Goal: Task Accomplishment & Management: Use online tool/utility

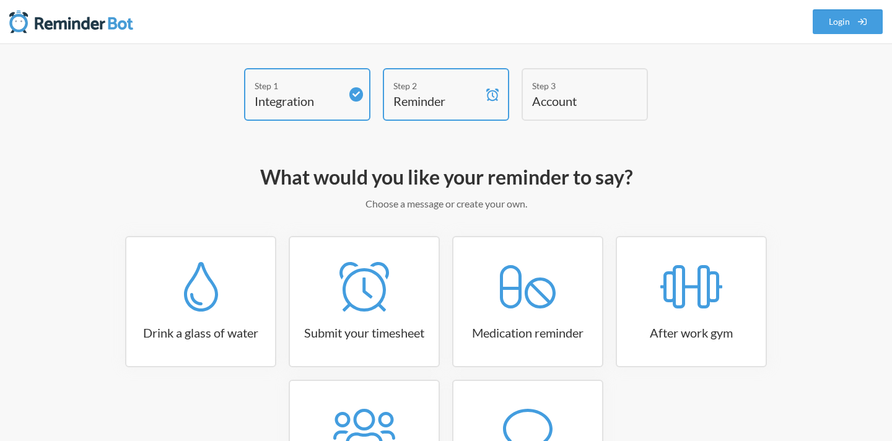
scroll to position [138, 0]
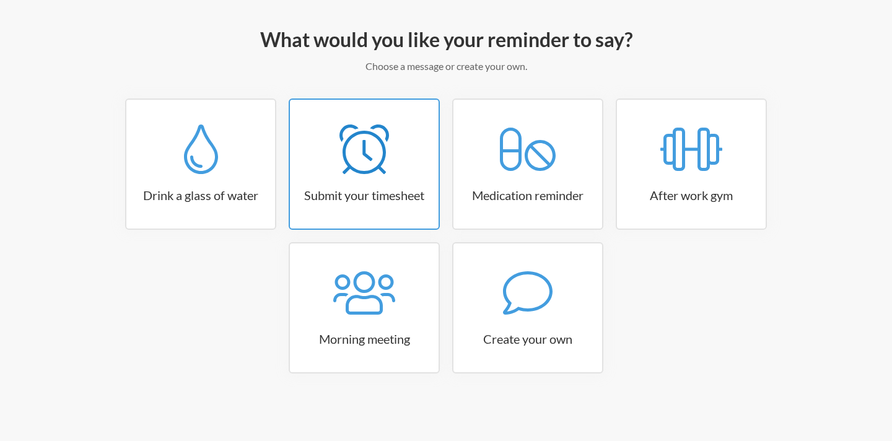
click at [381, 189] on h3 "Submit your timesheet" at bounding box center [364, 195] width 149 height 17
select select "15:30:00"
select select "true"
select select "16:30:00"
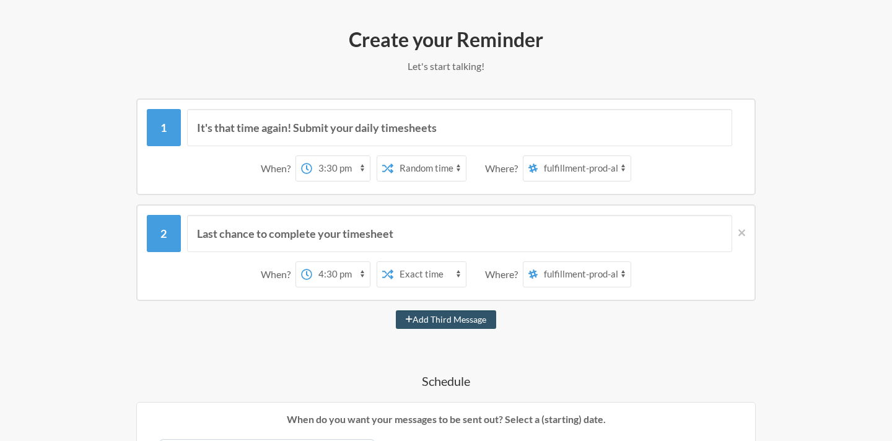
click at [320, 173] on select "12:00 am 12:15 am 12:30 am 12:45 am 1:00 am 1:15 am 1:30 am 1:45 am 2:00 am 2:1…" at bounding box center [341, 168] width 58 height 25
select select "12:30:00"
click at [312, 156] on select "12:00 am 12:15 am 12:30 am 12:45 am 1:00 am 1:15 am 1:30 am 1:45 am 2:00 am 2:1…" at bounding box center [341, 168] width 58 height 25
click at [420, 163] on select "Exact time Random time" at bounding box center [430, 168] width 73 height 25
click at [394, 156] on select "Exact time Random time" at bounding box center [430, 168] width 73 height 25
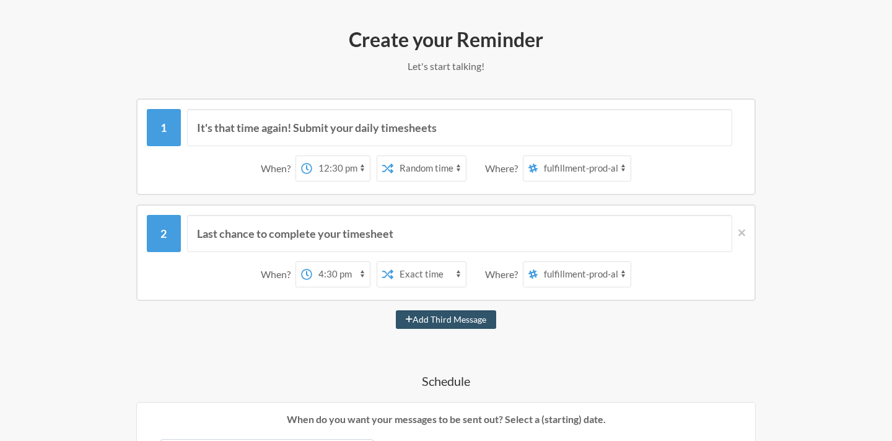
click at [573, 168] on select "fulfillment-prod-alerts random general dev-team payment-alerts it-support fun q…" at bounding box center [584, 168] width 93 height 25
select select "C05N0JPJ9EE"
click at [539, 156] on select "fulfillment-prod-alerts random general dev-team payment-alerts it-support fun q…" at bounding box center [584, 168] width 93 height 25
click at [558, 281] on select "fulfillment-prod-alerts random general dev-team payment-alerts it-support fun q…" at bounding box center [584, 274] width 93 height 25
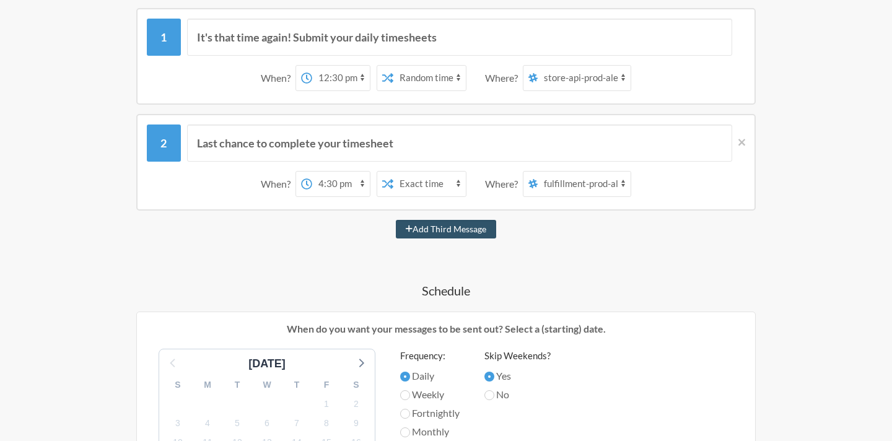
scroll to position [301, 0]
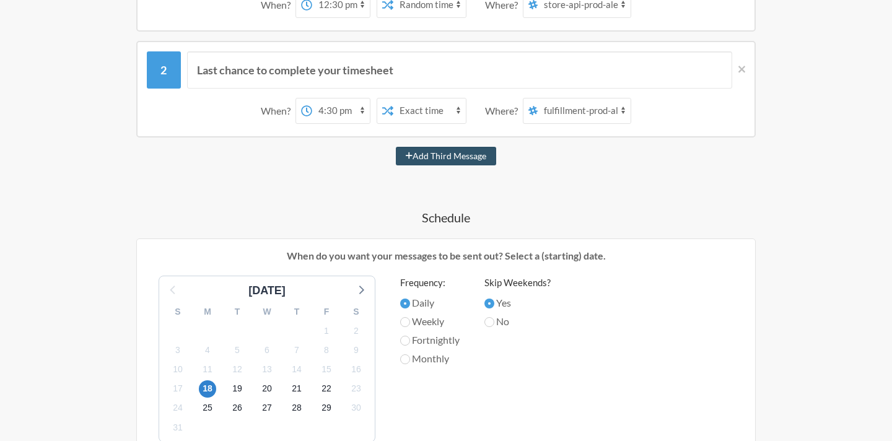
click at [415, 361] on label "Monthly" at bounding box center [429, 358] width 59 height 15
click at [410, 361] on input "Monthly" at bounding box center [405, 359] width 10 height 10
radio input "true"
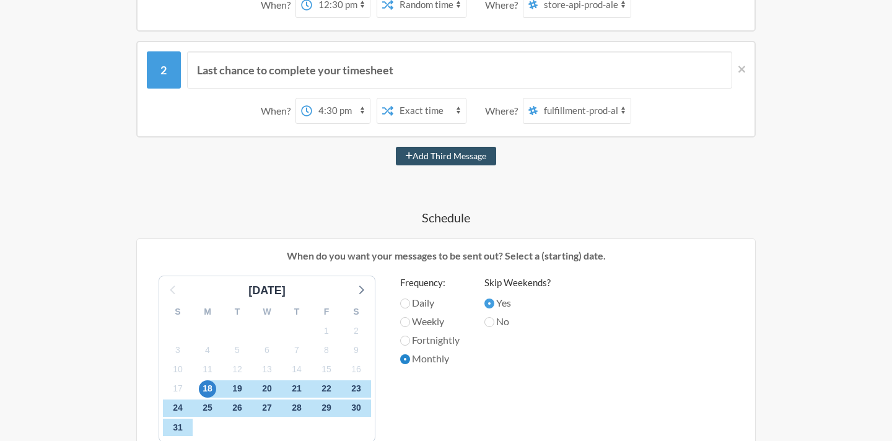
click at [403, 359] on input "Monthly" at bounding box center [405, 359] width 10 height 10
click at [406, 343] on input "Fortnightly" at bounding box center [405, 341] width 10 height 10
radio input "true"
click at [407, 323] on input "Weekly" at bounding box center [405, 322] width 10 height 10
radio input "true"
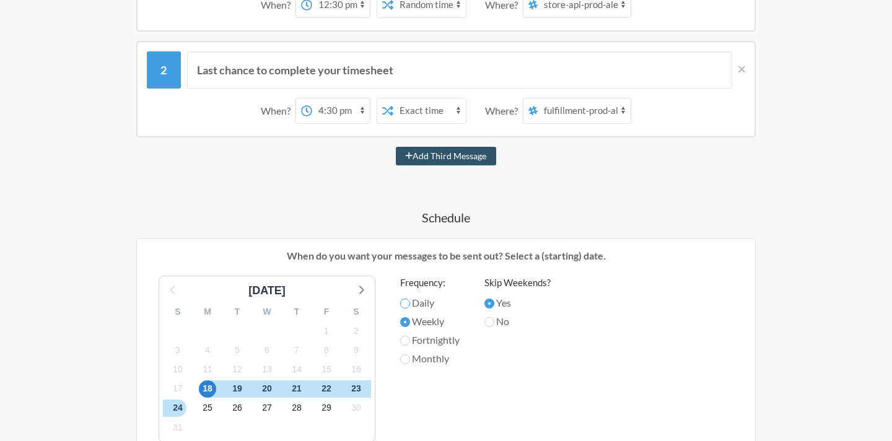
click at [407, 307] on input "Daily" at bounding box center [405, 304] width 10 height 10
radio input "true"
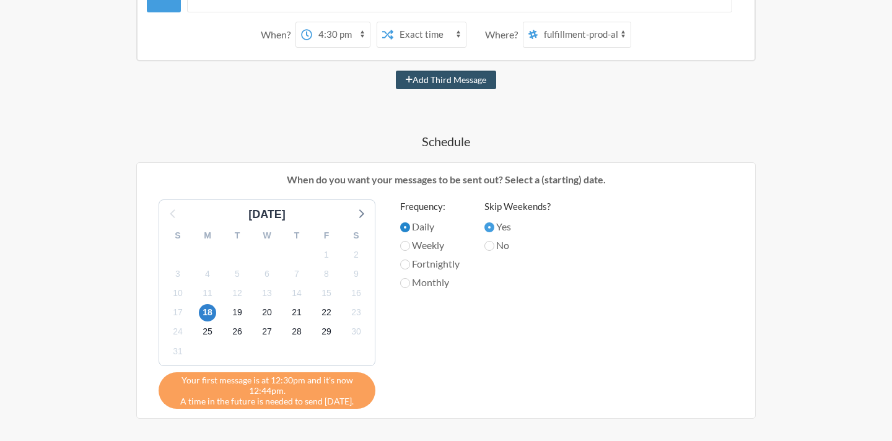
scroll to position [378, 0]
click at [357, 214] on icon at bounding box center [361, 213] width 16 height 16
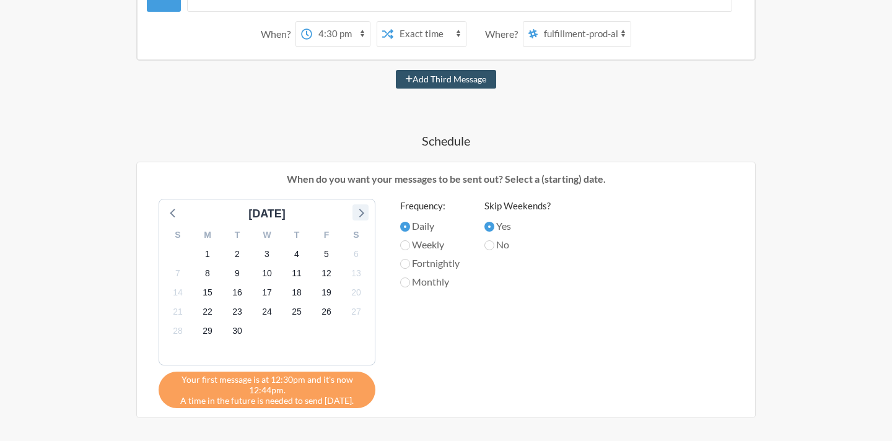
click at [357, 214] on icon at bounding box center [361, 213] width 16 height 16
